Goal: Transaction & Acquisition: Purchase product/service

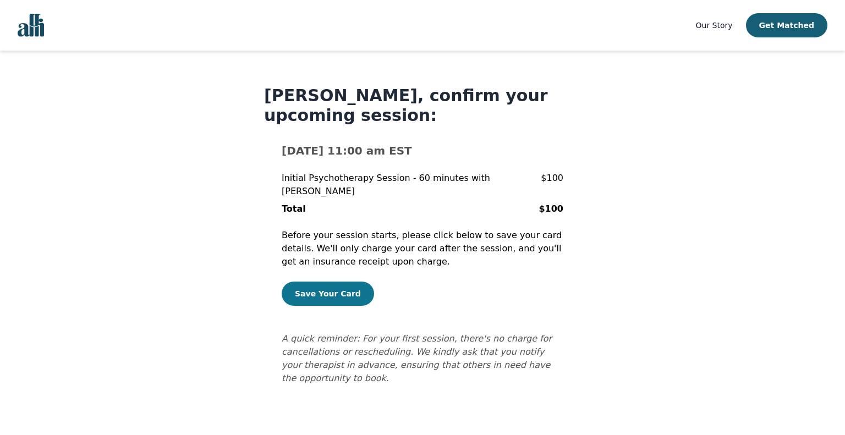
click at [321, 282] on button "Save Your Card" at bounding box center [328, 294] width 92 height 24
